Goal: Transaction & Acquisition: Download file/media

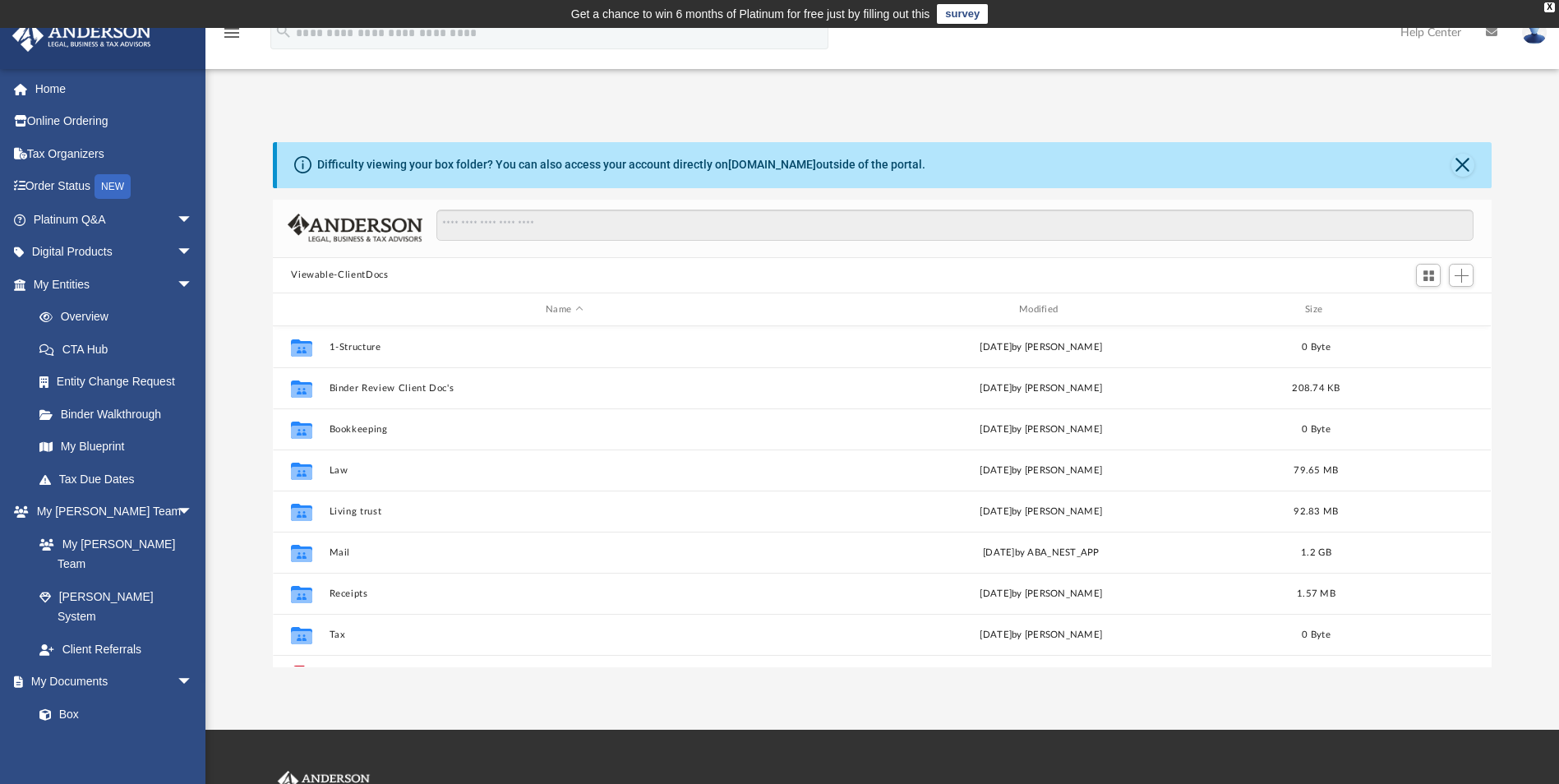
scroll to position [362, 1207]
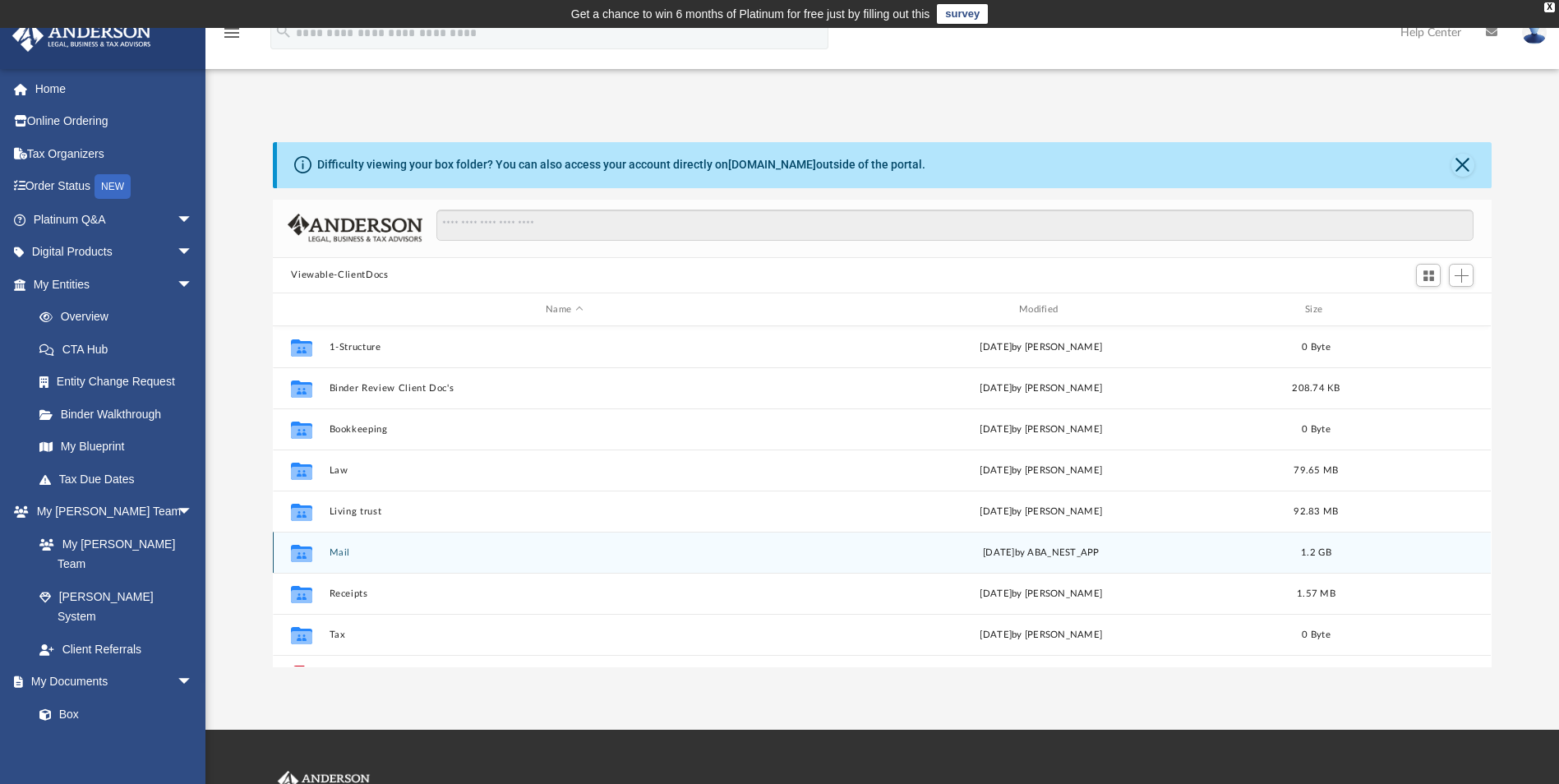
click at [335, 549] on button "Mail" at bounding box center [564, 553] width 470 height 10
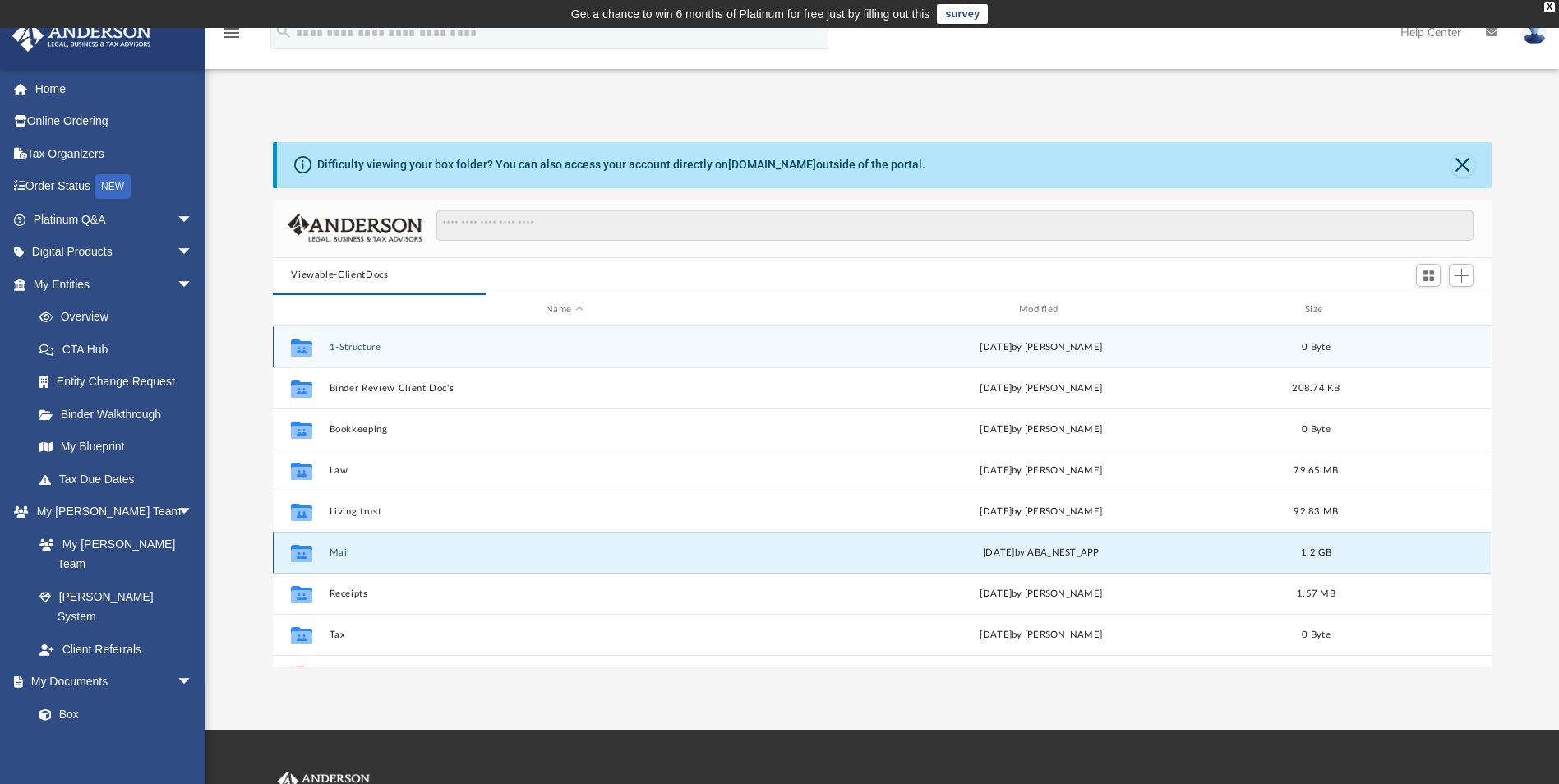
scroll to position [310, 1207]
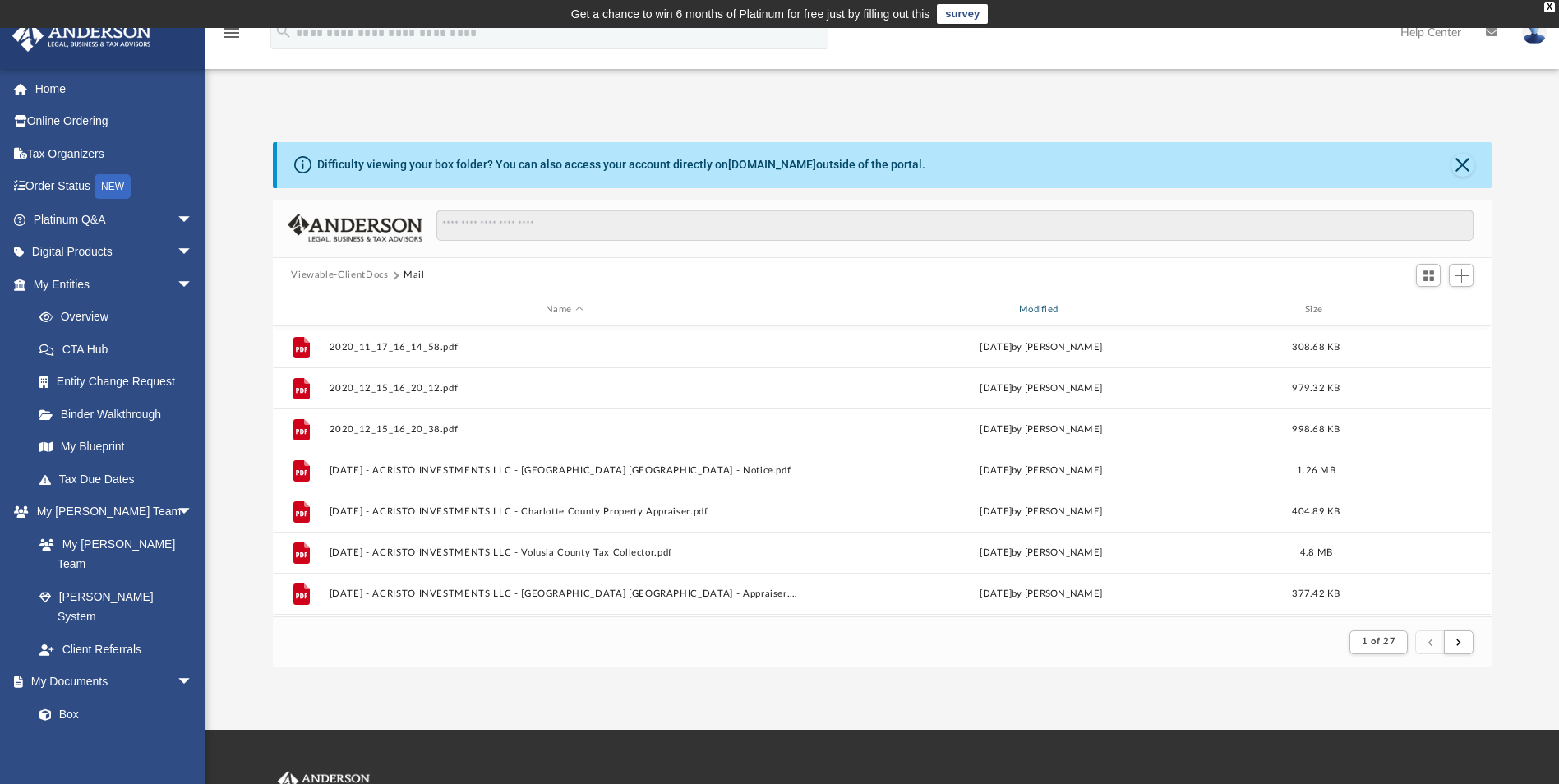
click at [1055, 305] on div "Modified" at bounding box center [1041, 310] width 470 height 15
click at [1037, 306] on div "Modified" at bounding box center [1041, 310] width 470 height 15
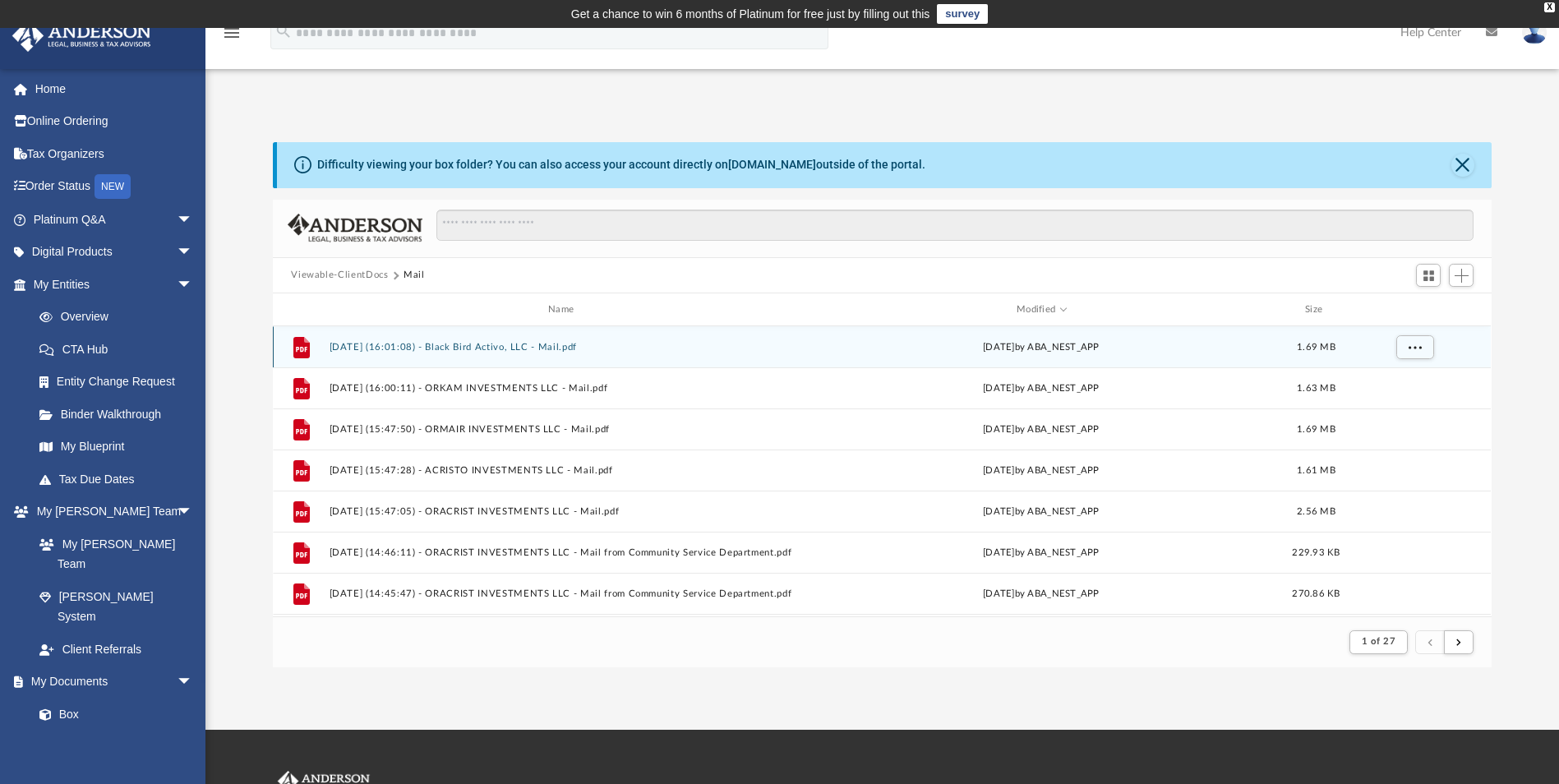
click at [456, 349] on button "[DATE] (16:01:08) - Black Bird Activo, LLC - Mail.pdf" at bounding box center [564, 347] width 470 height 10
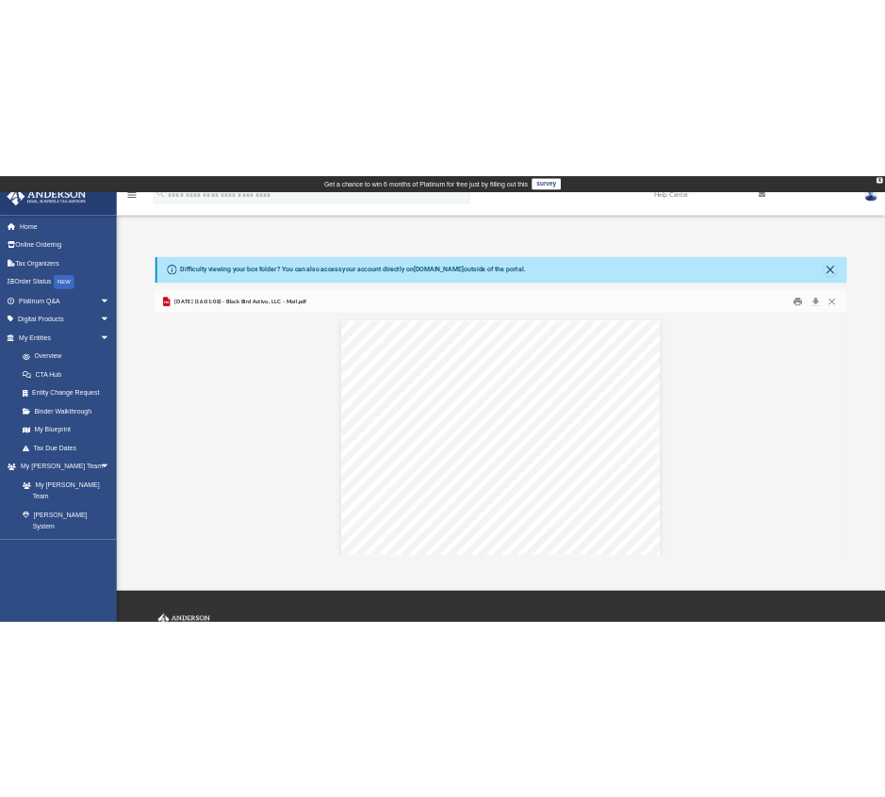
scroll to position [356, 681]
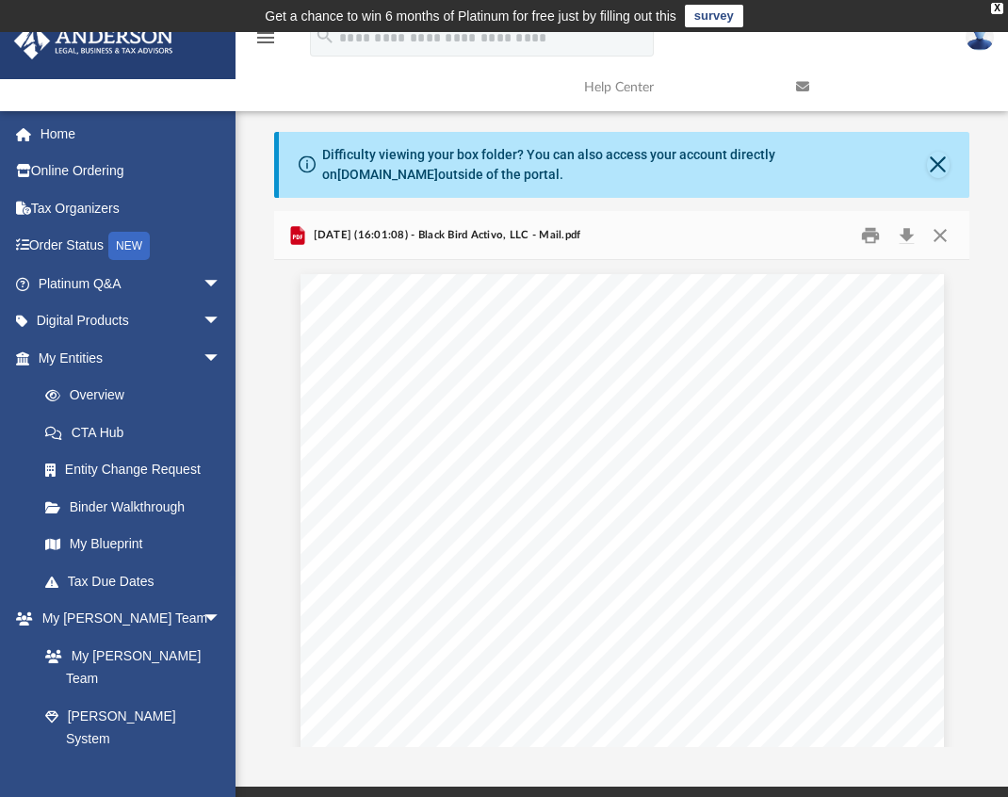
click at [689, 217] on div "[DATE] (16:01:08) - Black Bird Activo, LLC - Mail.pdf" at bounding box center [621, 236] width 695 height 50
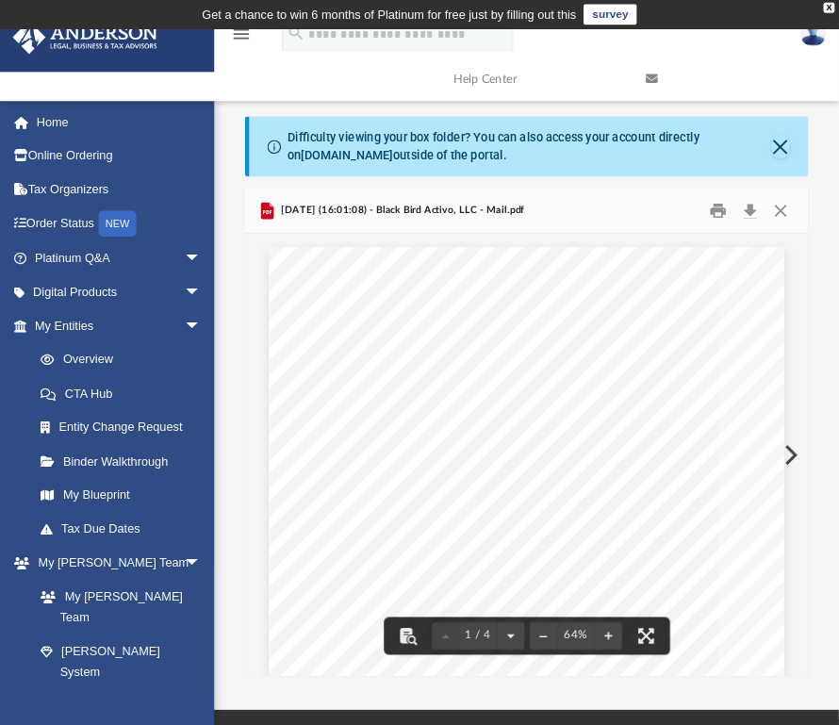
scroll to position [356, 604]
click at [754, 410] on div "Page 1" at bounding box center [579, 732] width 566 height 922
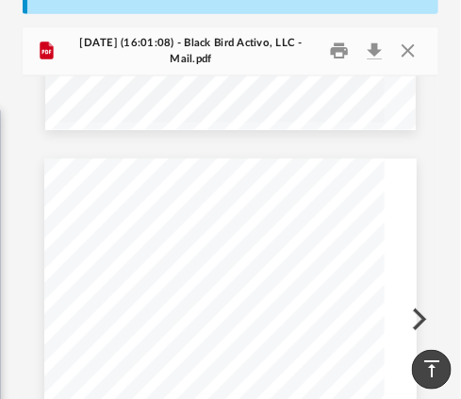
scroll to position [0, 0]
